Goal: Task Accomplishment & Management: Manage account settings

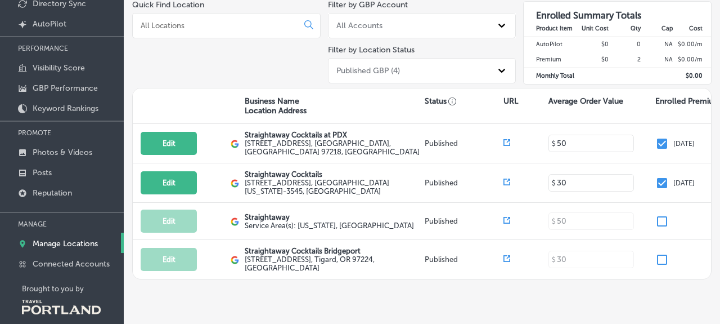
scroll to position [99, 0]
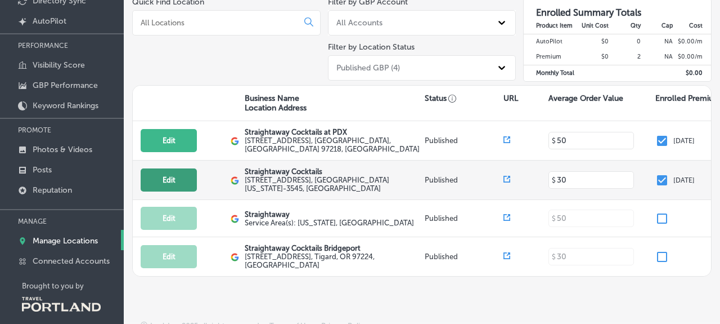
click at [173, 177] on button "Edit" at bounding box center [169, 179] width 56 height 23
select select "US"
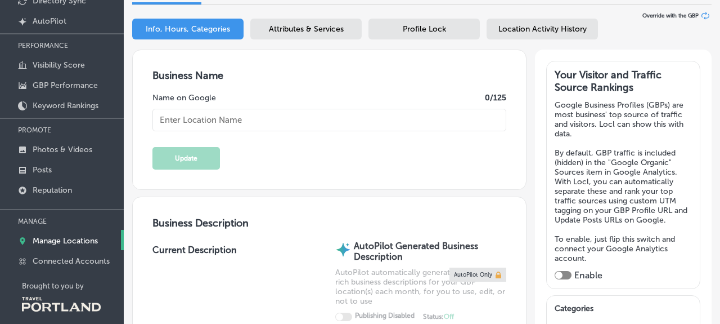
type input "[EMAIL_ADDRESS][DOMAIN_NAME]"
type input "[URL][DOMAIN_NAME]"
checkbox input "true"
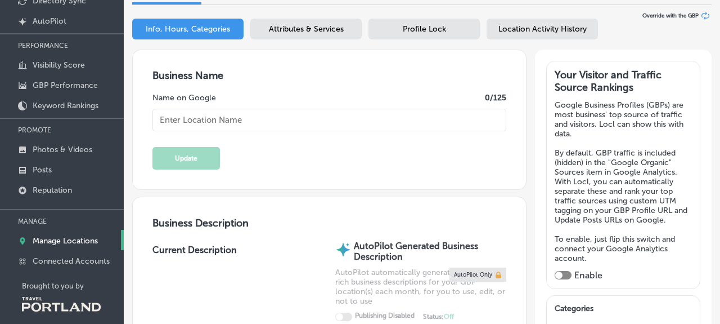
type input "[STREET_ADDRESS]"
type input "[GEOGRAPHIC_DATA]"
type input "97214-3545"
type input "US"
type input "[URL][DOMAIN_NAME]"
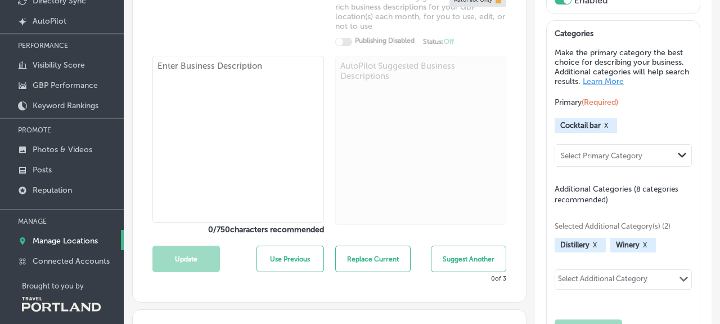
type input "Straightaway Cocktails"
type input "[PHONE_NUMBER]"
type textarea "Meticulously crafted cocktails, ready for any occasion. Our drinks pay respect …"
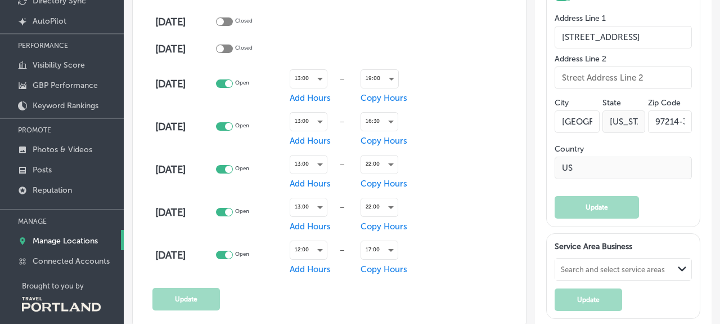
scroll to position [701, 0]
